Goal: Information Seeking & Learning: Learn about a topic

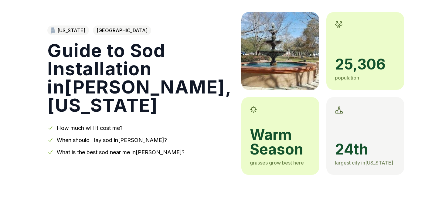
scroll to position [37, 0]
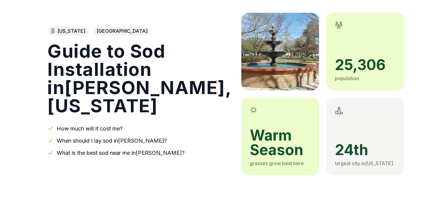
click at [108, 150] on link "What is the best sod near me in [GEOGRAPHIC_DATA] ?" at bounding box center [121, 153] width 128 height 6
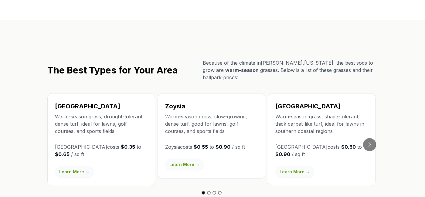
scroll to position [1041, 0]
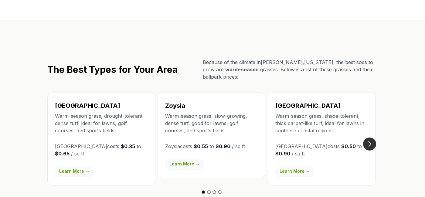
click at [371, 138] on button "Go to next slide" at bounding box center [369, 144] width 13 height 13
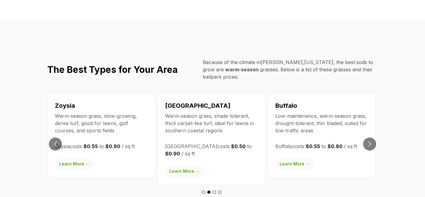
click at [186, 166] on link "Learn More →" at bounding box center [184, 171] width 39 height 11
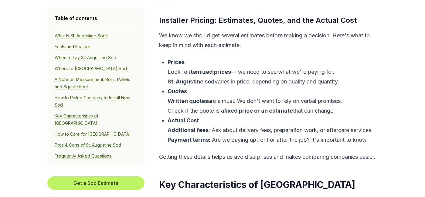
scroll to position [2815, 0]
